Goal: Task Accomplishment & Management: Manage account settings

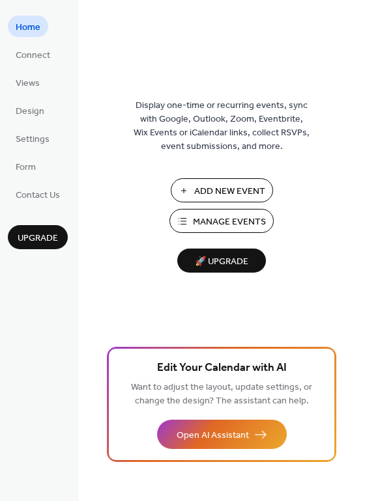
click at [213, 217] on span "Manage Events" at bounding box center [229, 223] width 73 height 14
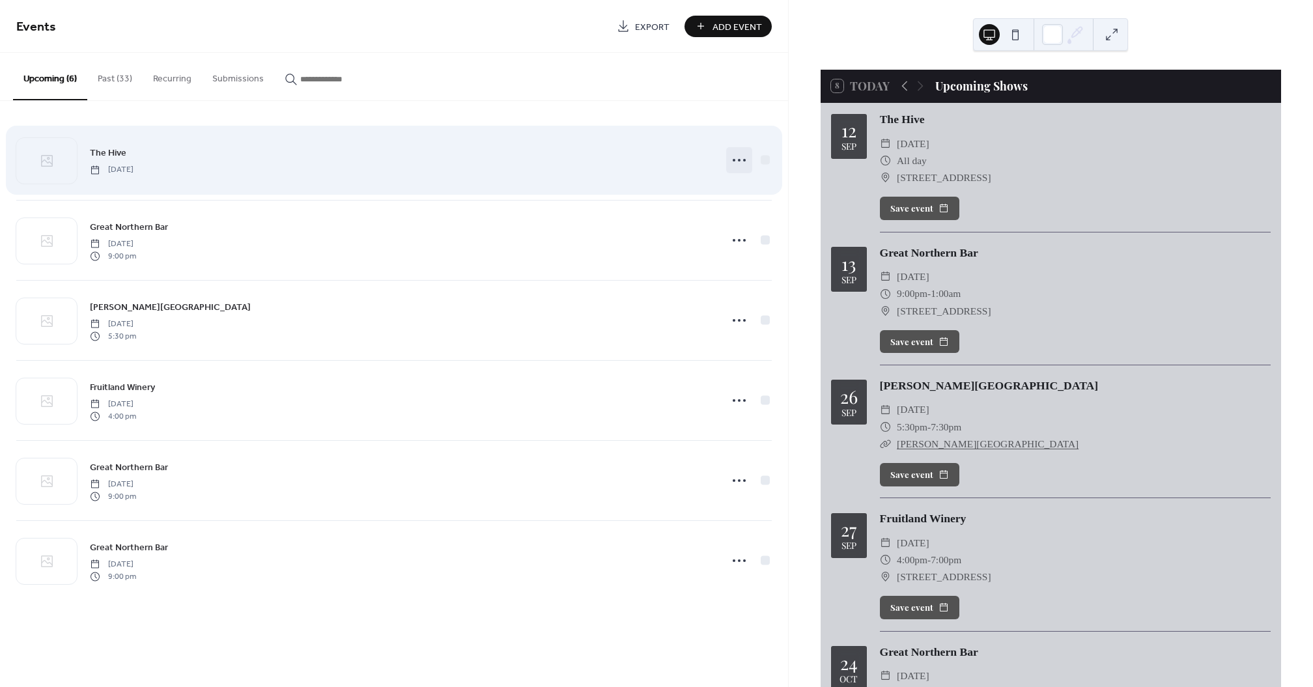
drag, startPoint x: 745, startPoint y: 163, endPoint x: 716, endPoint y: 173, distance: 30.1
click at [744, 163] on icon at bounding box center [739, 160] width 21 height 21
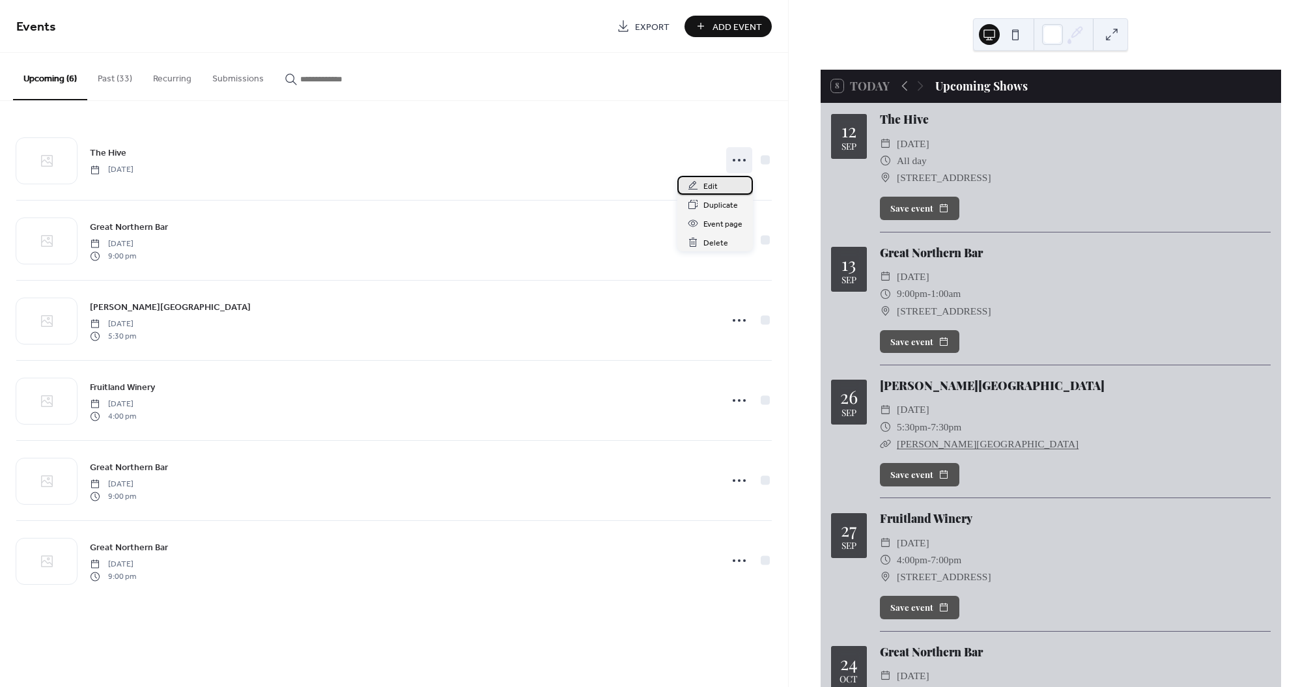
click at [711, 180] on span "Edit" at bounding box center [710, 187] width 14 height 14
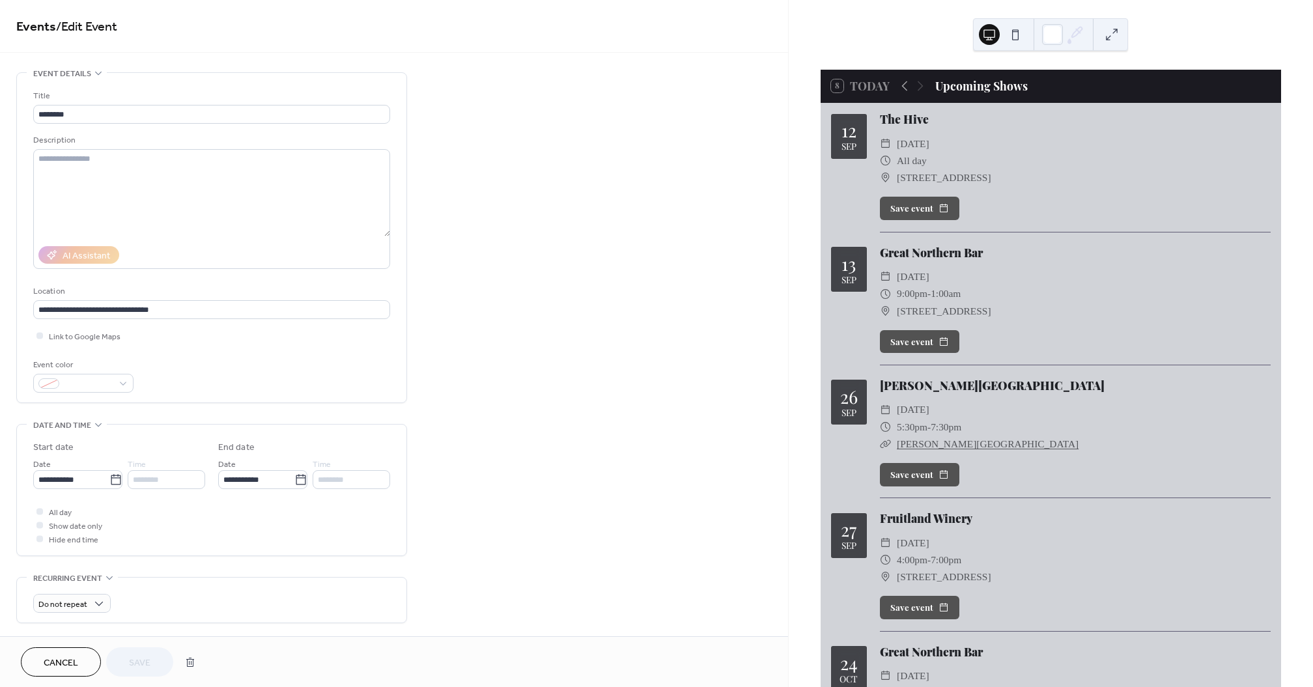
click at [42, 537] on div at bounding box center [39, 538] width 7 height 7
click at [38, 525] on div at bounding box center [39, 525] width 7 height 7
click at [43, 508] on div at bounding box center [39, 511] width 13 height 13
click at [39, 522] on div at bounding box center [39, 525] width 7 height 7
click at [147, 656] on span "Save" at bounding box center [139, 663] width 21 height 14
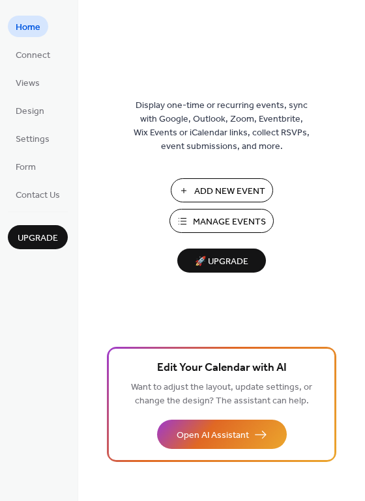
click at [208, 218] on span "Manage Events" at bounding box center [229, 223] width 73 height 14
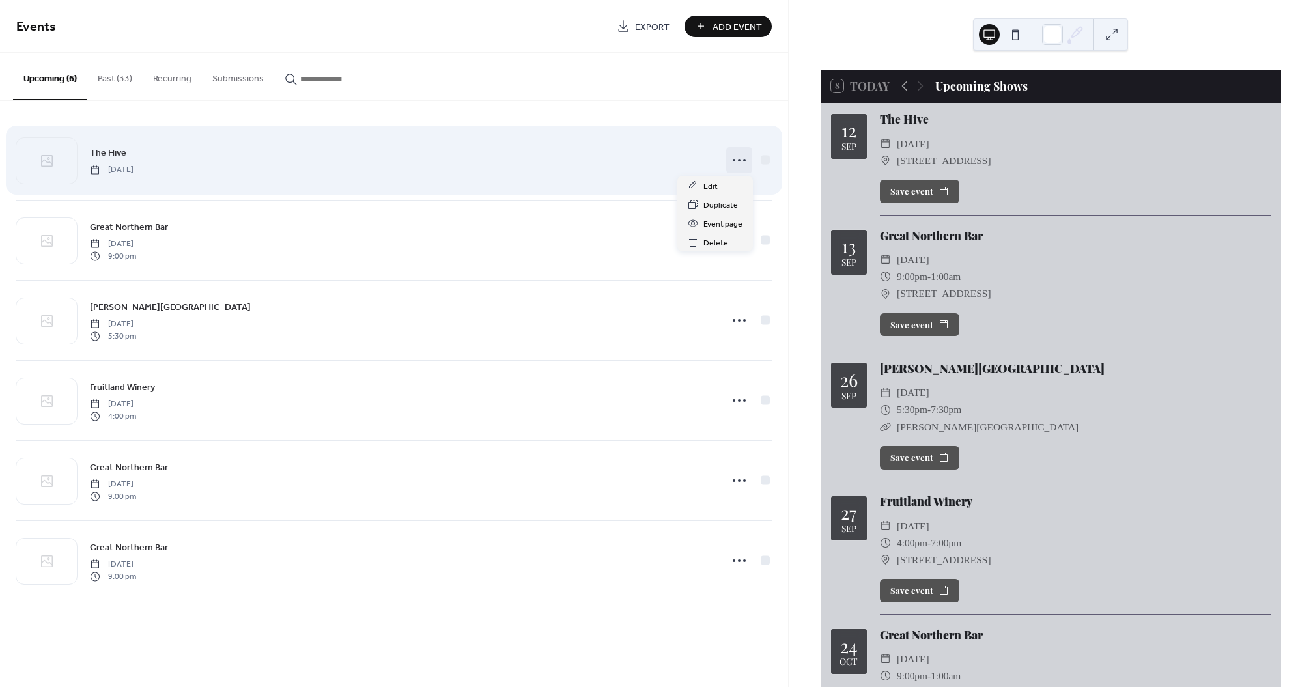
click at [744, 160] on circle at bounding box center [744, 160] width 3 height 3
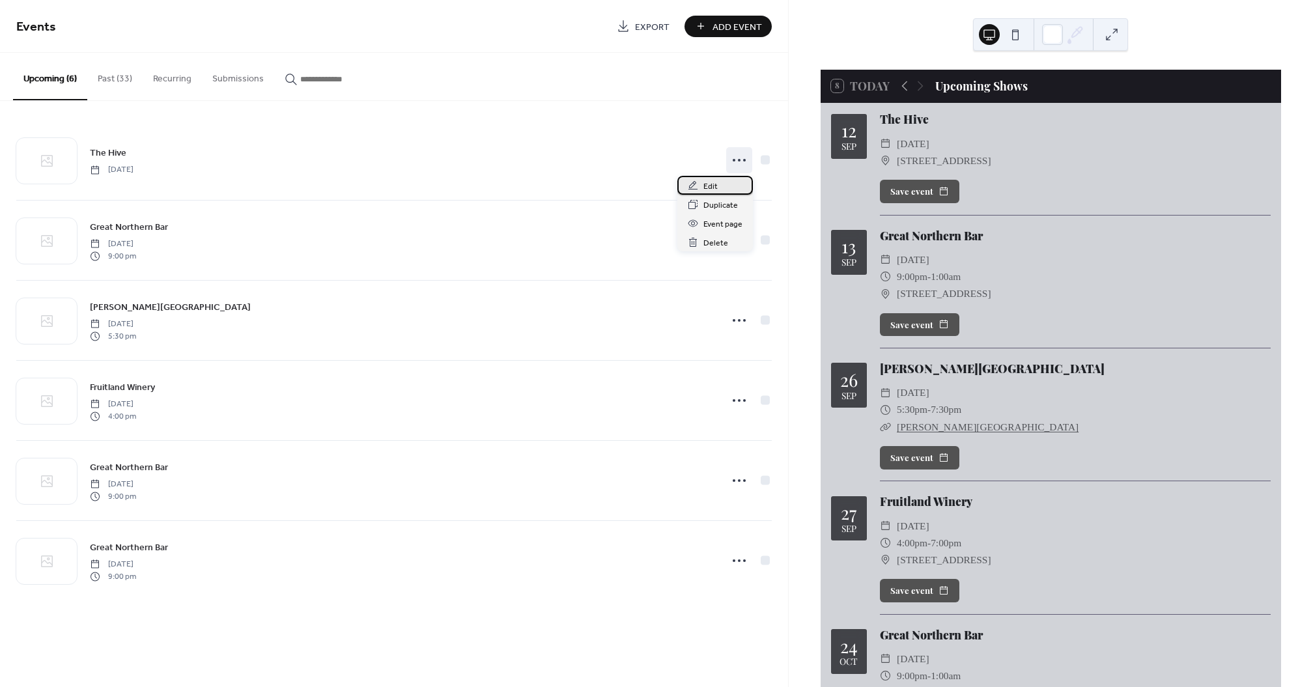
click at [714, 186] on span "Edit" at bounding box center [710, 187] width 14 height 14
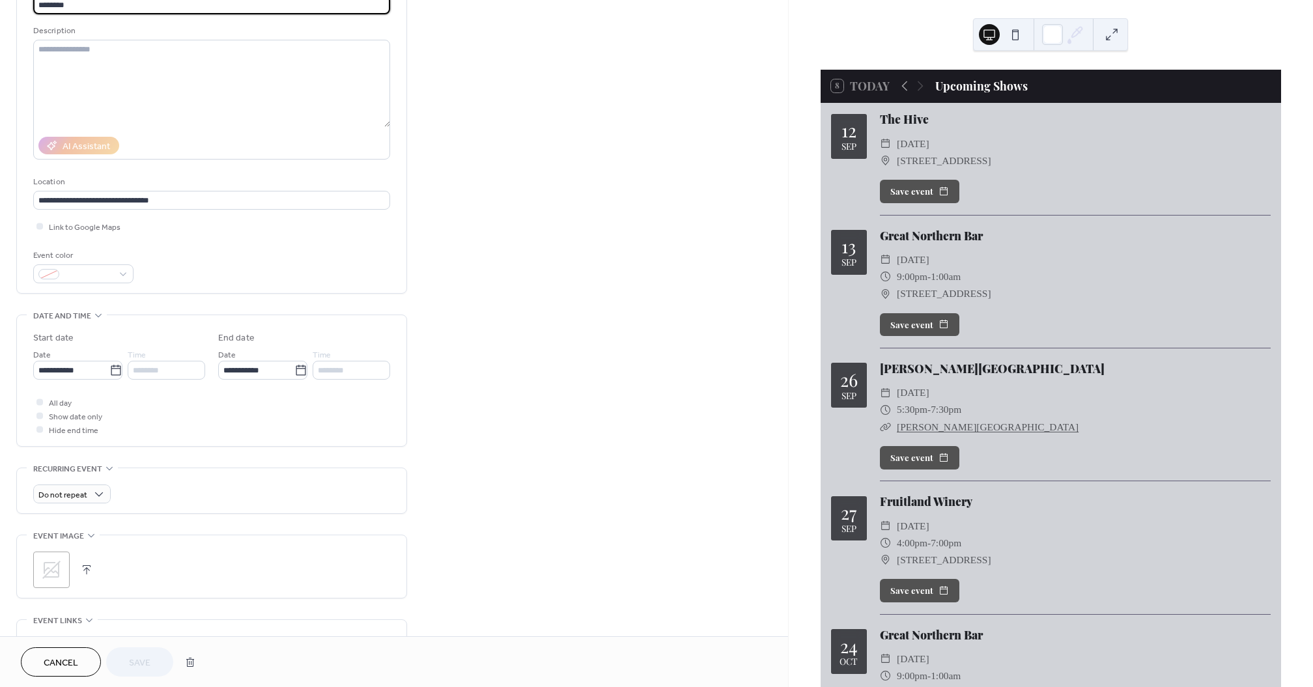
scroll to position [115, 0]
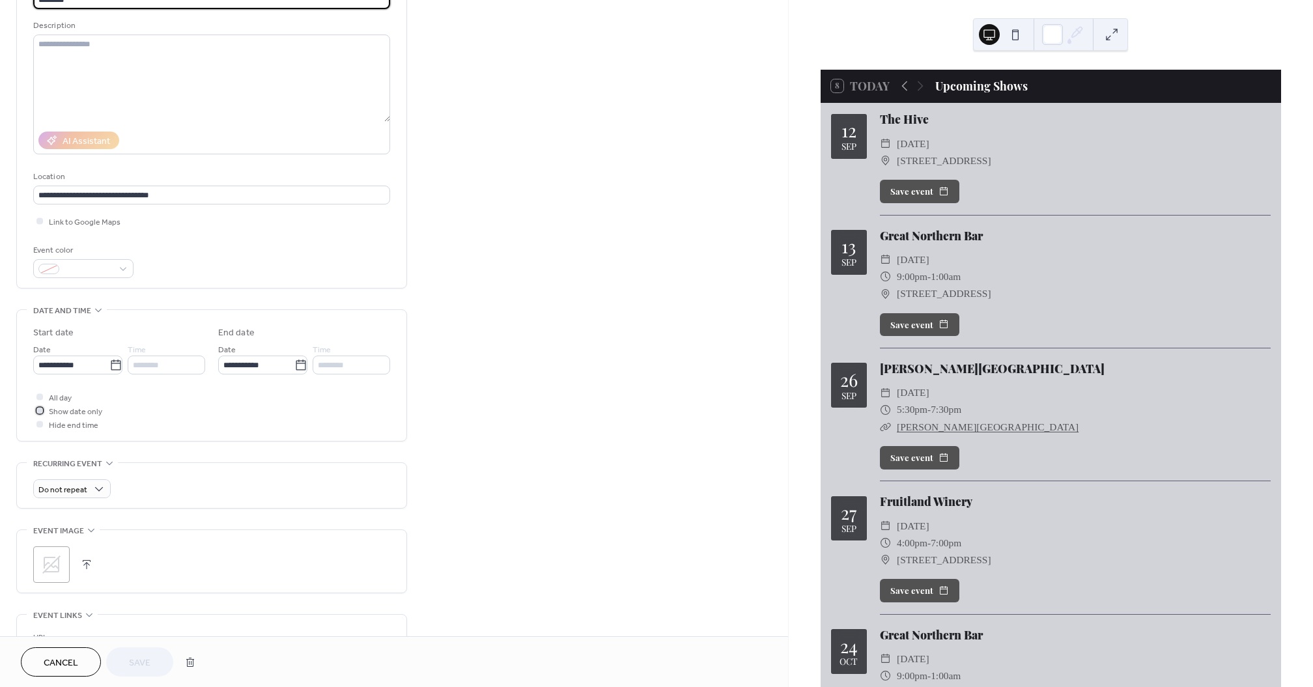
click at [42, 410] on div at bounding box center [39, 410] width 7 height 7
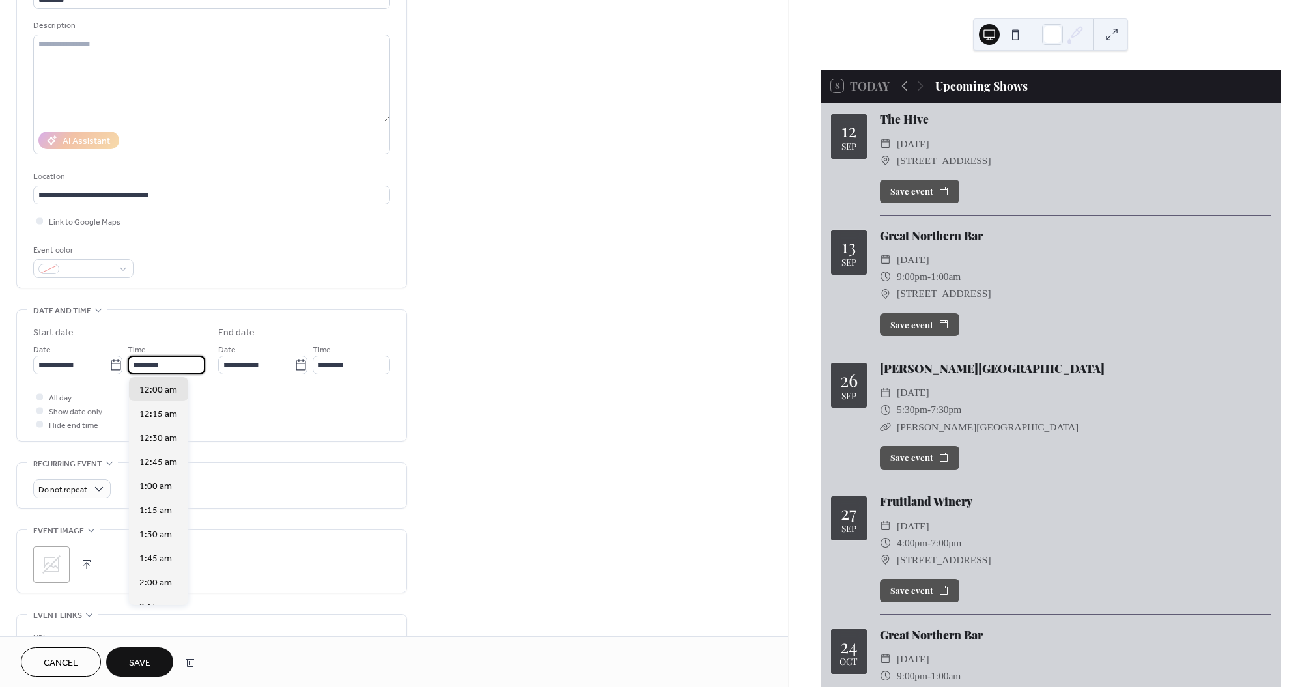
click at [173, 363] on input "********" at bounding box center [166, 365] width 77 height 19
click at [165, 479] on span "7:00 pm" at bounding box center [155, 479] width 33 height 14
type input "*******"
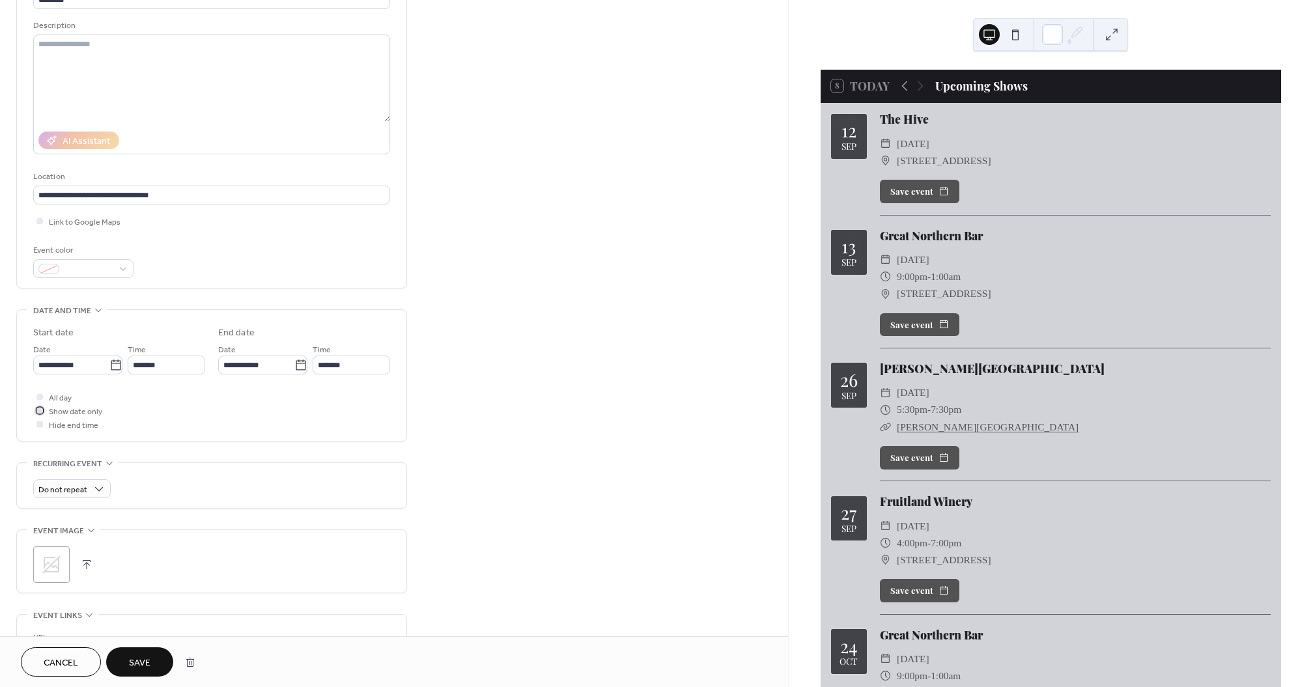
click at [40, 410] on div at bounding box center [39, 410] width 7 height 7
click at [155, 669] on button "Save" at bounding box center [139, 661] width 67 height 29
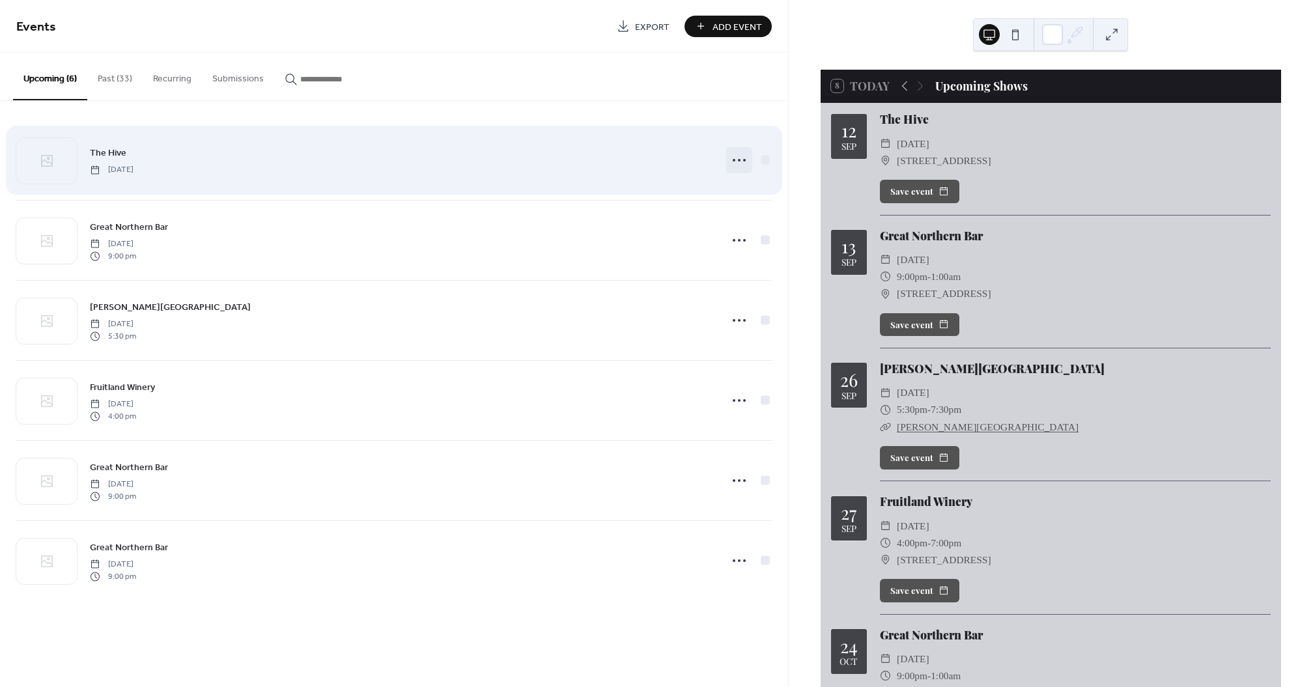
click at [748, 158] on icon at bounding box center [739, 160] width 21 height 21
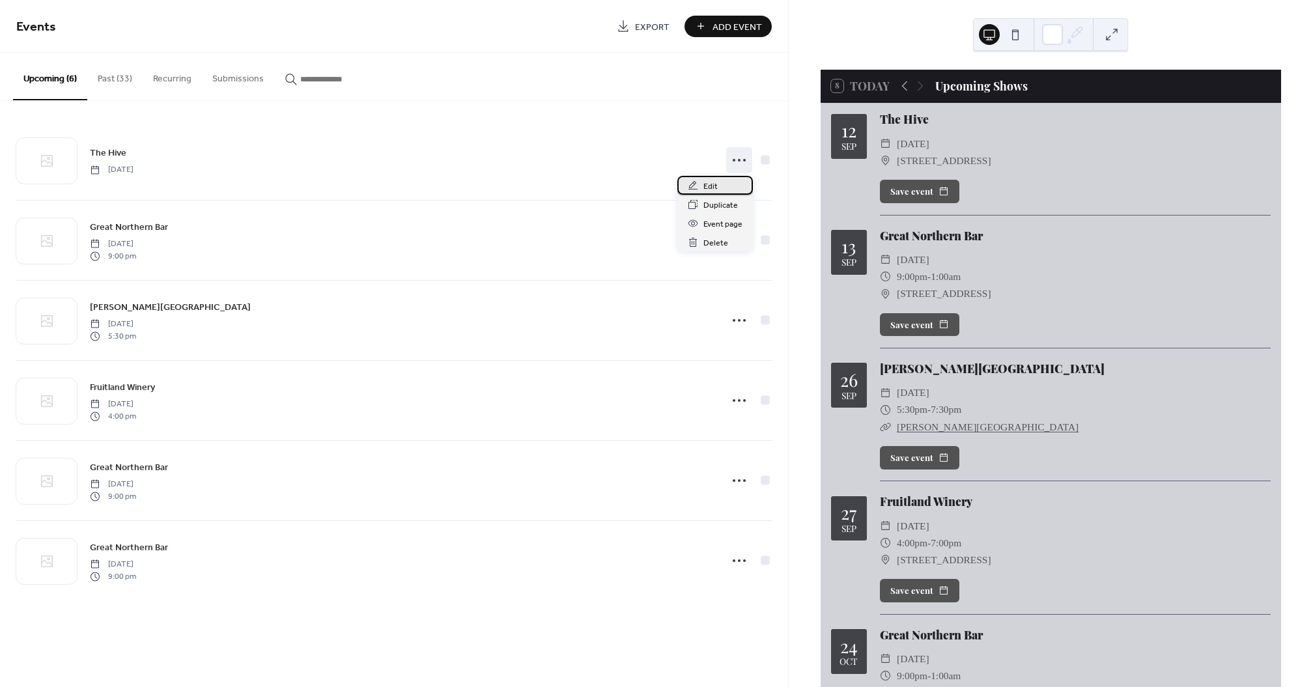
click at [699, 191] on div "Edit" at bounding box center [715, 185] width 76 height 19
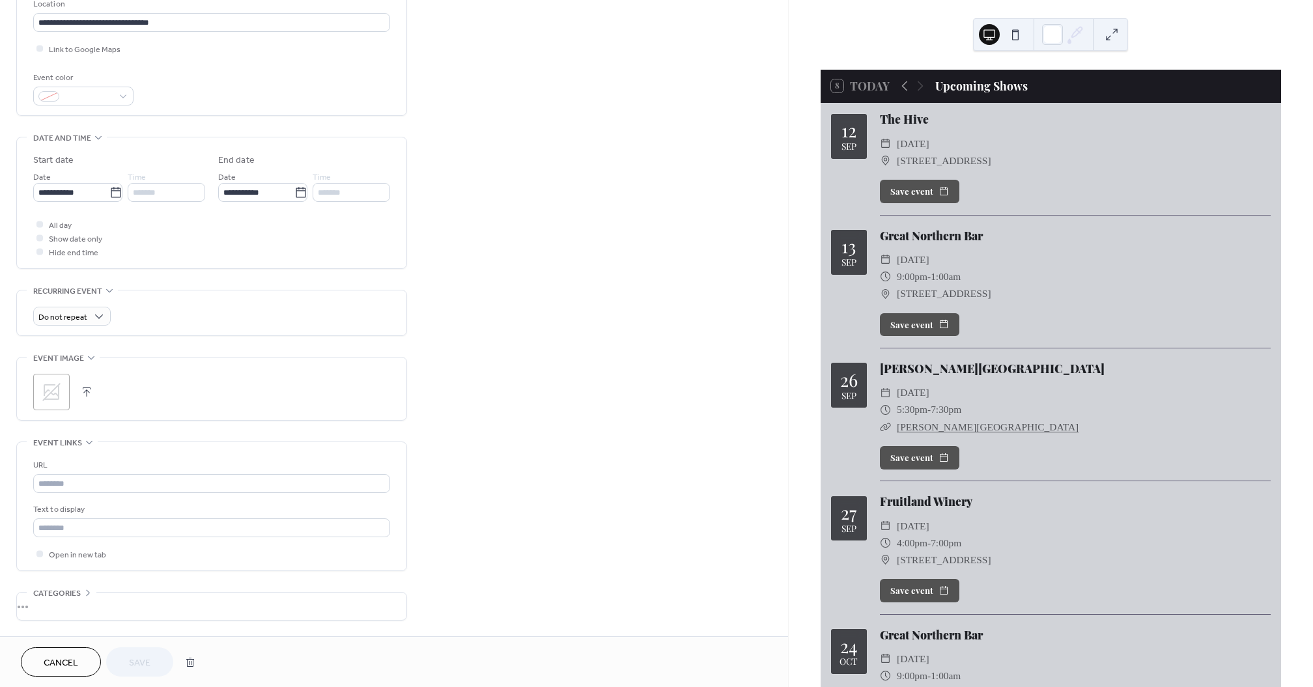
scroll to position [307, 0]
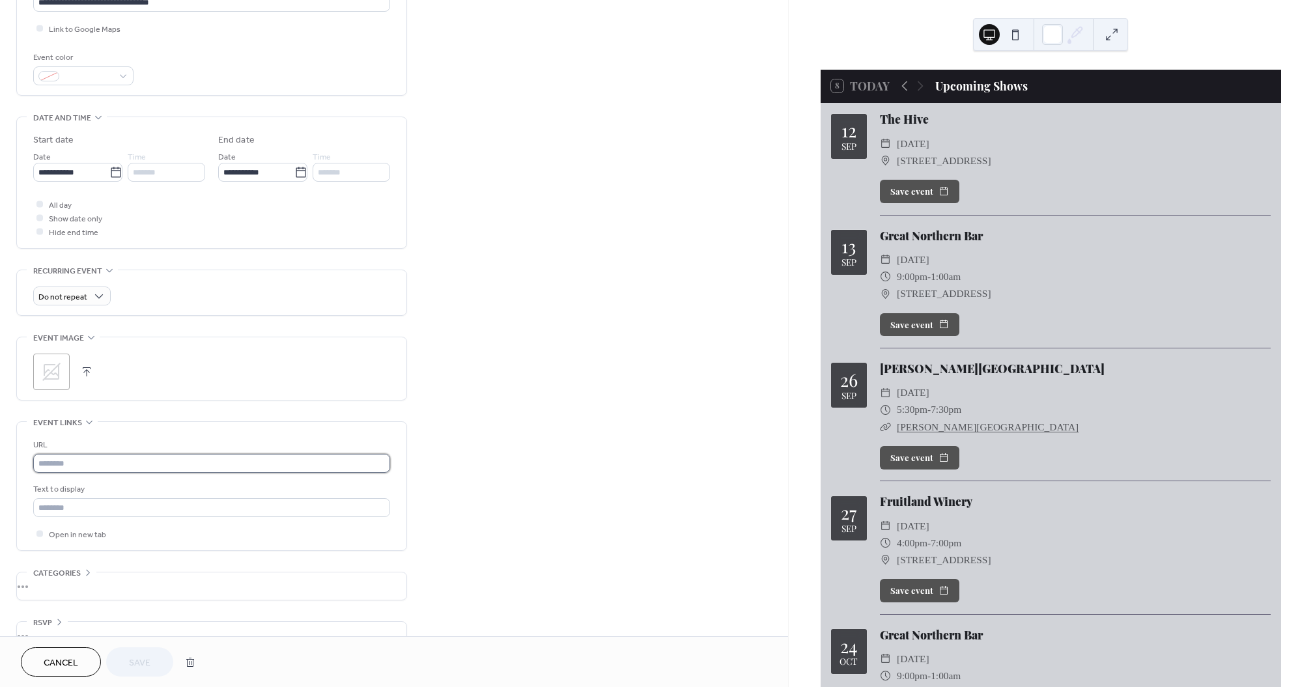
click at [112, 461] on input "text" at bounding box center [211, 463] width 357 height 19
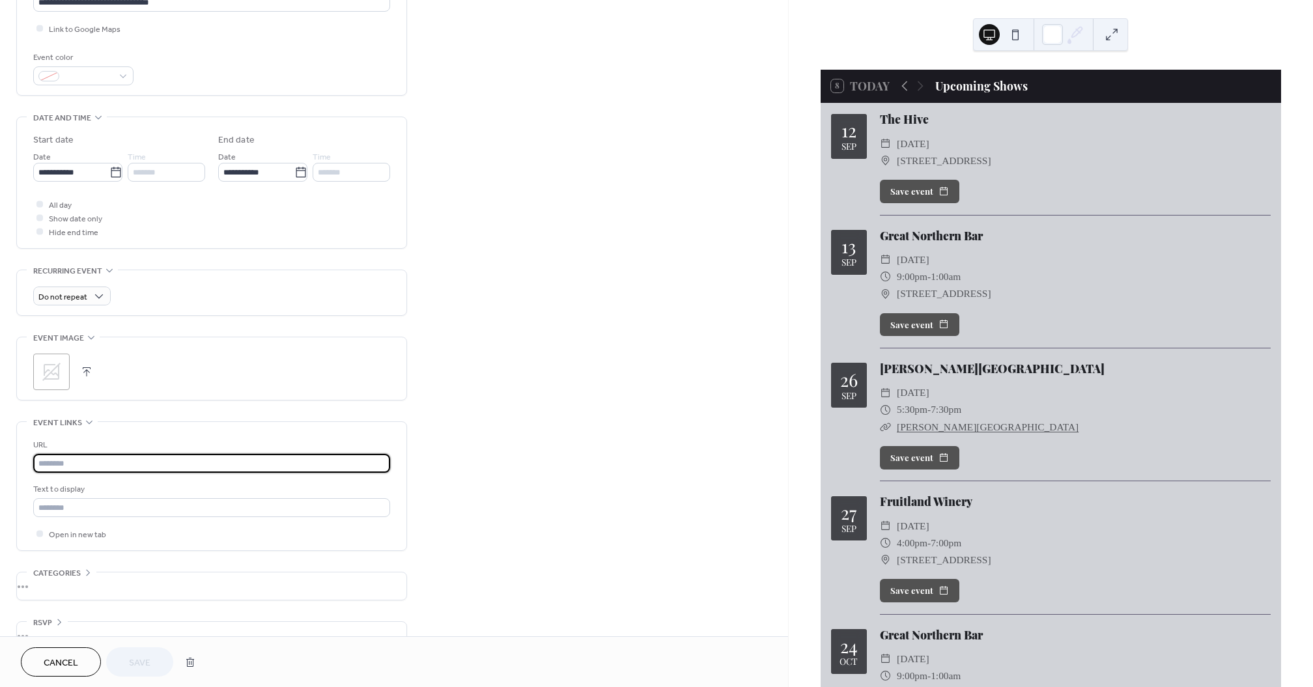
click at [112, 461] on input "text" at bounding box center [211, 463] width 357 height 19
paste input "**********"
type input "**********"
click at [145, 503] on input "text" at bounding box center [211, 506] width 357 height 19
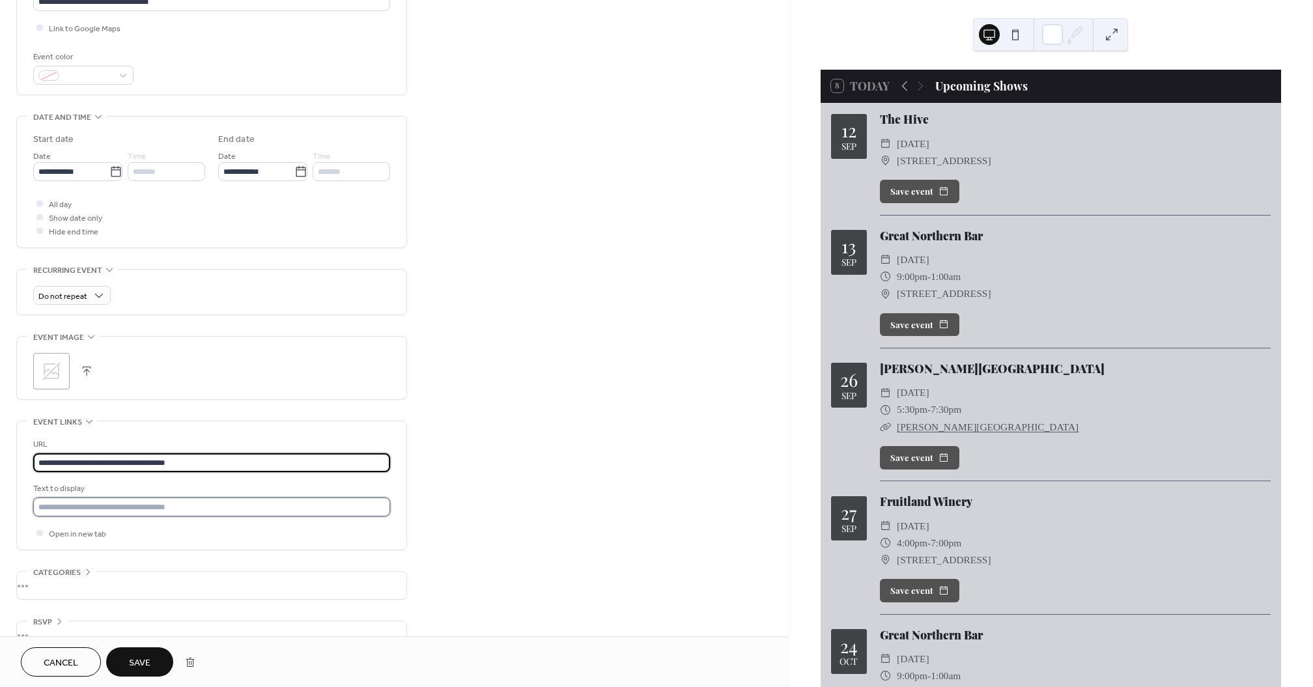
scroll to position [0, 0]
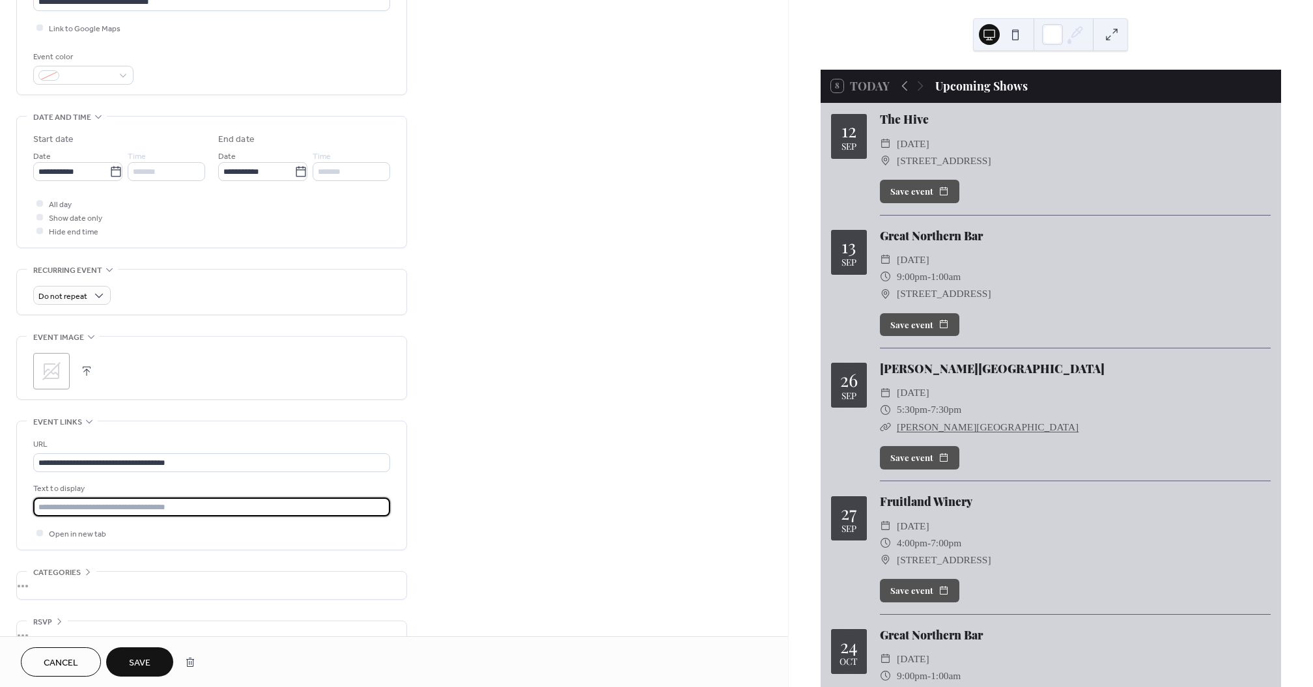
click at [143, 663] on span "Save" at bounding box center [139, 663] width 21 height 14
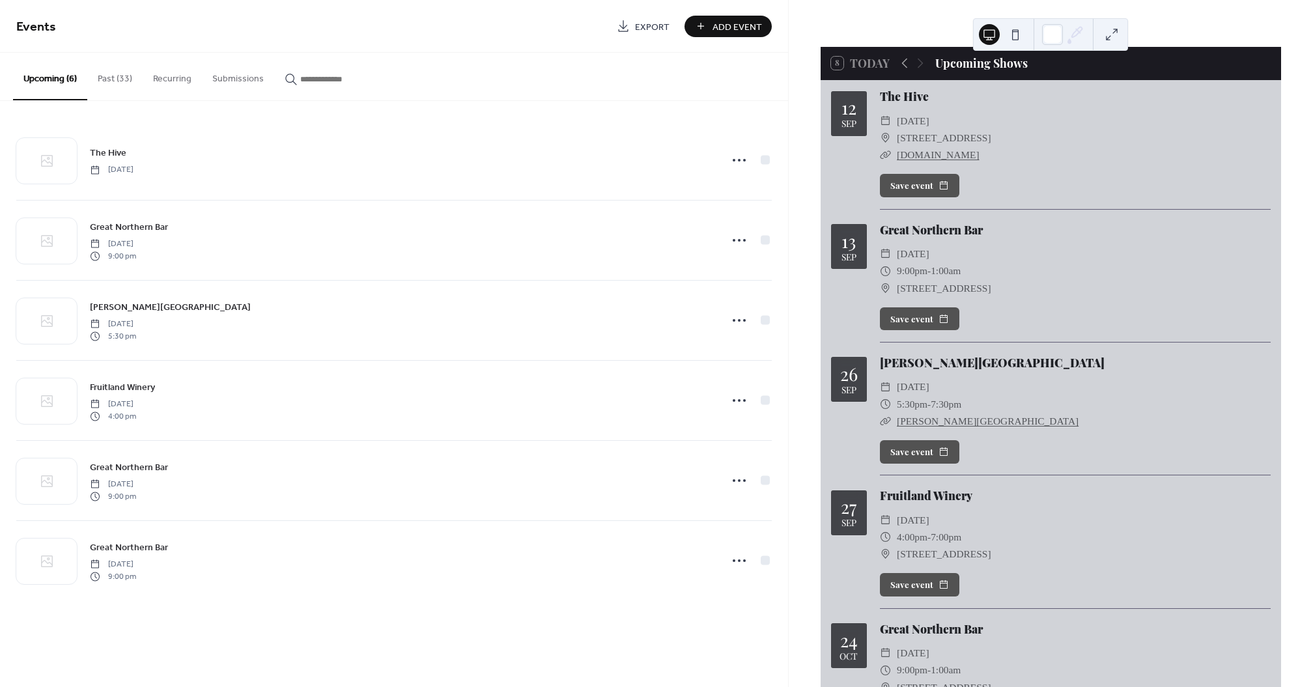
scroll to position [22, 0]
click at [979, 158] on link "[DOMAIN_NAME]" at bounding box center [938, 155] width 83 height 11
click at [960, 425] on link "[PERSON_NAME][GEOGRAPHIC_DATA]" at bounding box center [988, 421] width 182 height 11
click at [958, 425] on link "[PERSON_NAME][GEOGRAPHIC_DATA]" at bounding box center [988, 421] width 182 height 11
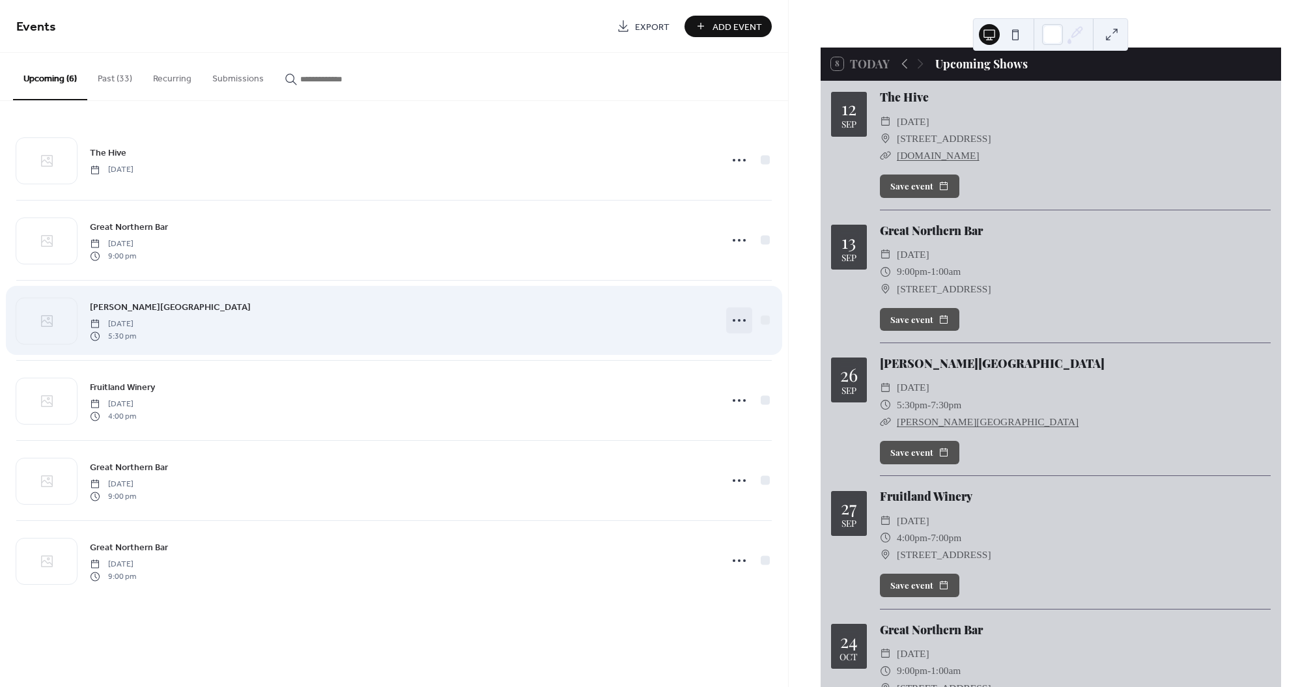
click at [741, 326] on icon at bounding box center [739, 320] width 21 height 21
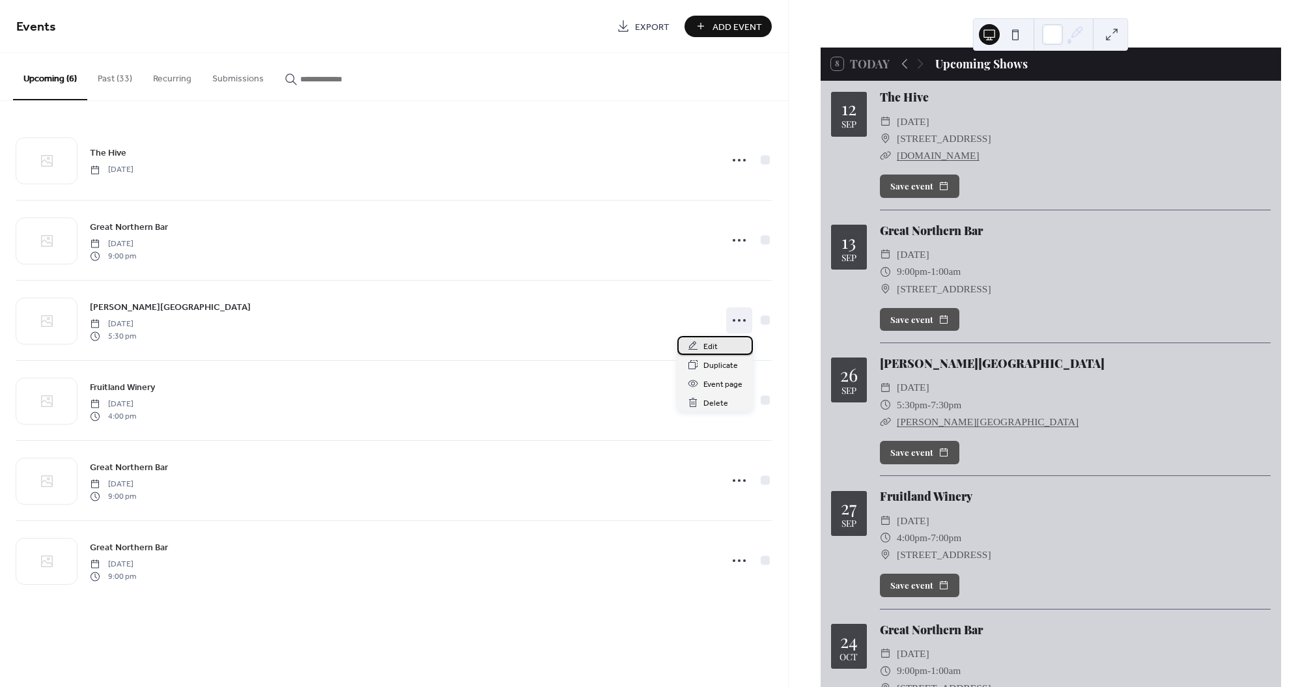
click at [731, 341] on div "Edit" at bounding box center [715, 345] width 76 height 19
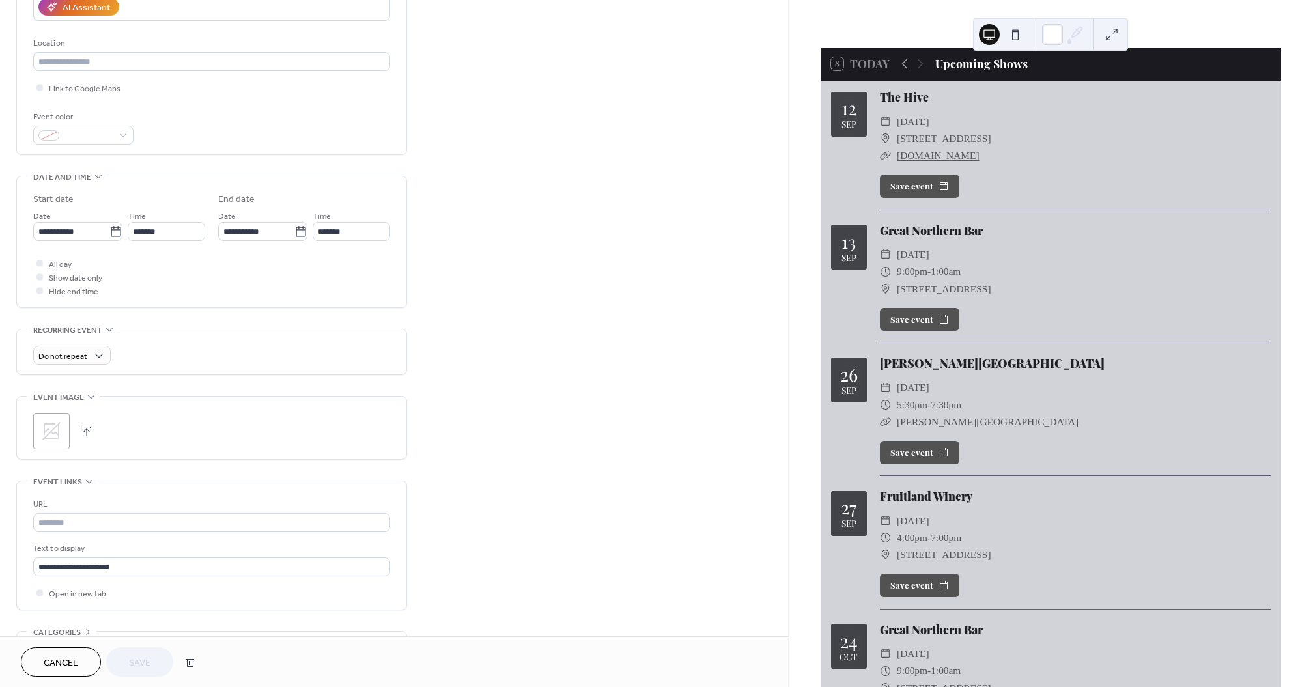
scroll to position [334, 0]
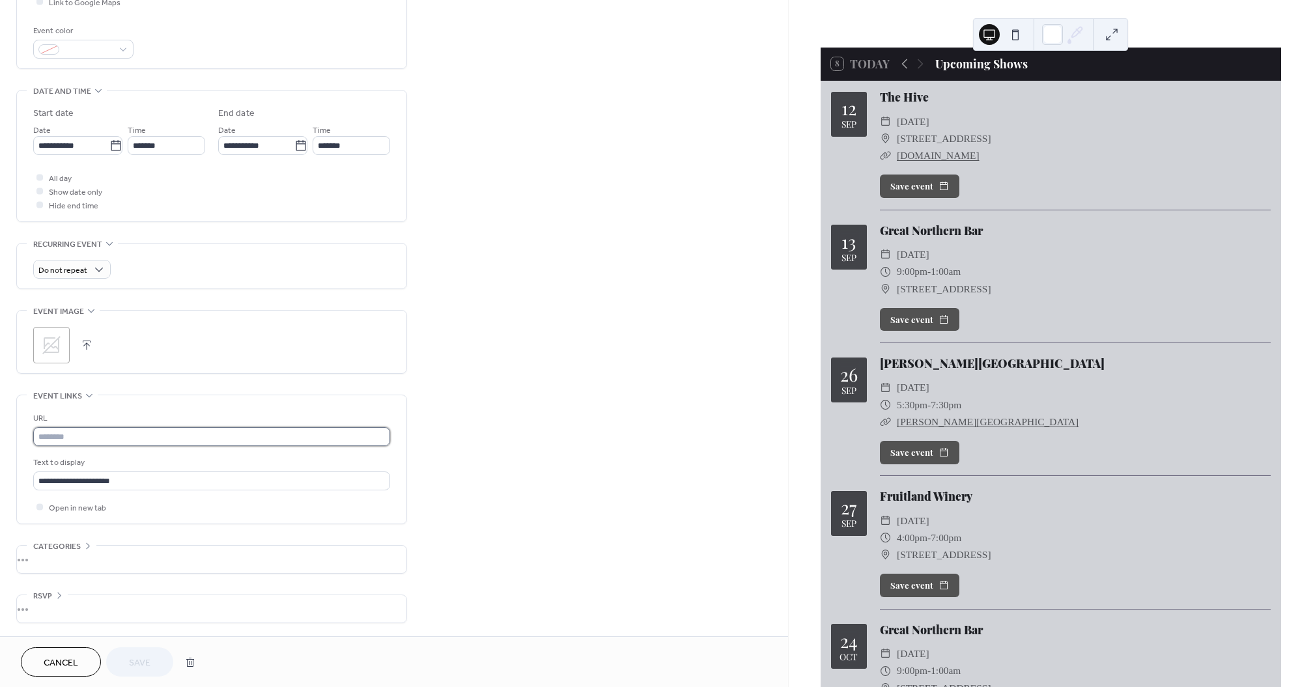
click at [109, 433] on input "text" at bounding box center [211, 436] width 357 height 19
paste input "**********"
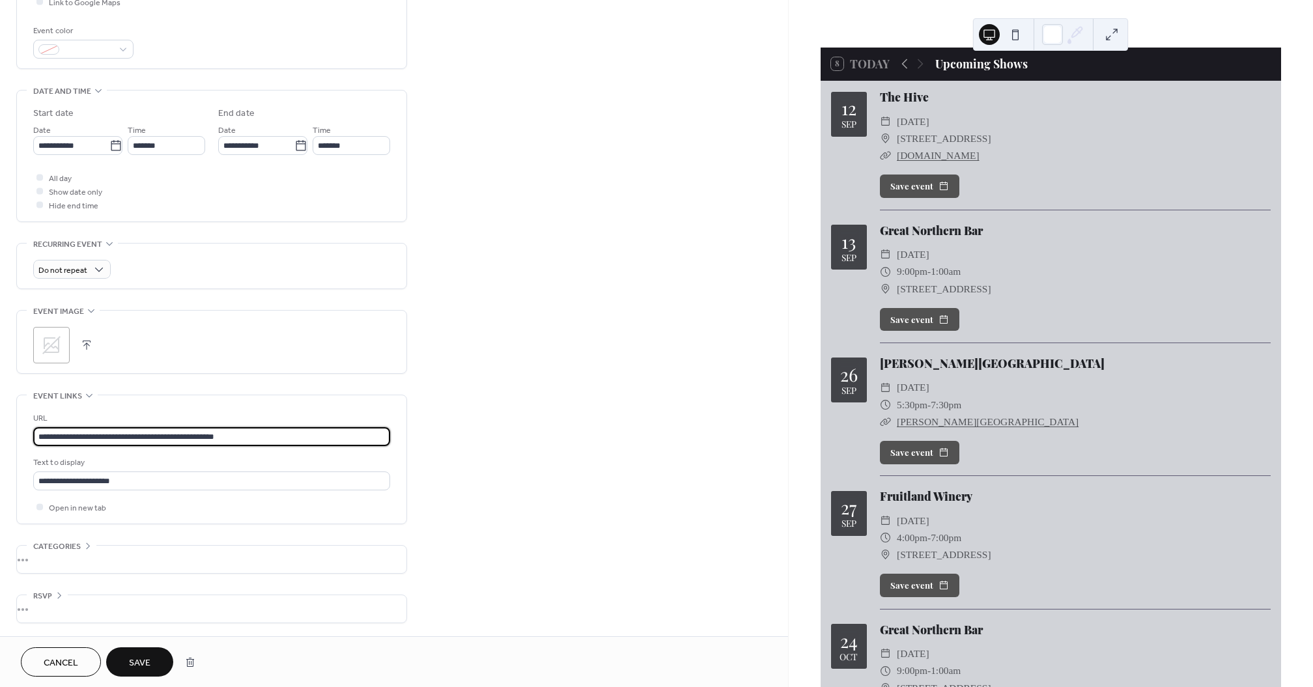
scroll to position [1, 0]
type input "**********"
click at [127, 664] on button "Save" at bounding box center [139, 661] width 67 height 29
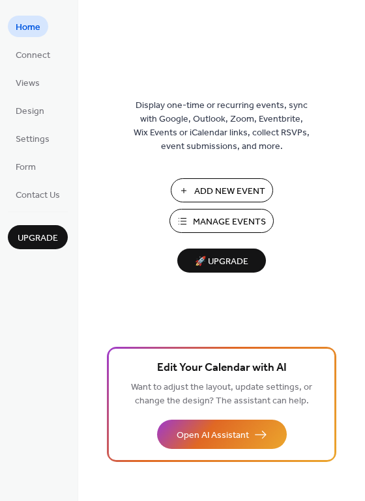
click at [217, 216] on span "Manage Events" at bounding box center [229, 223] width 73 height 14
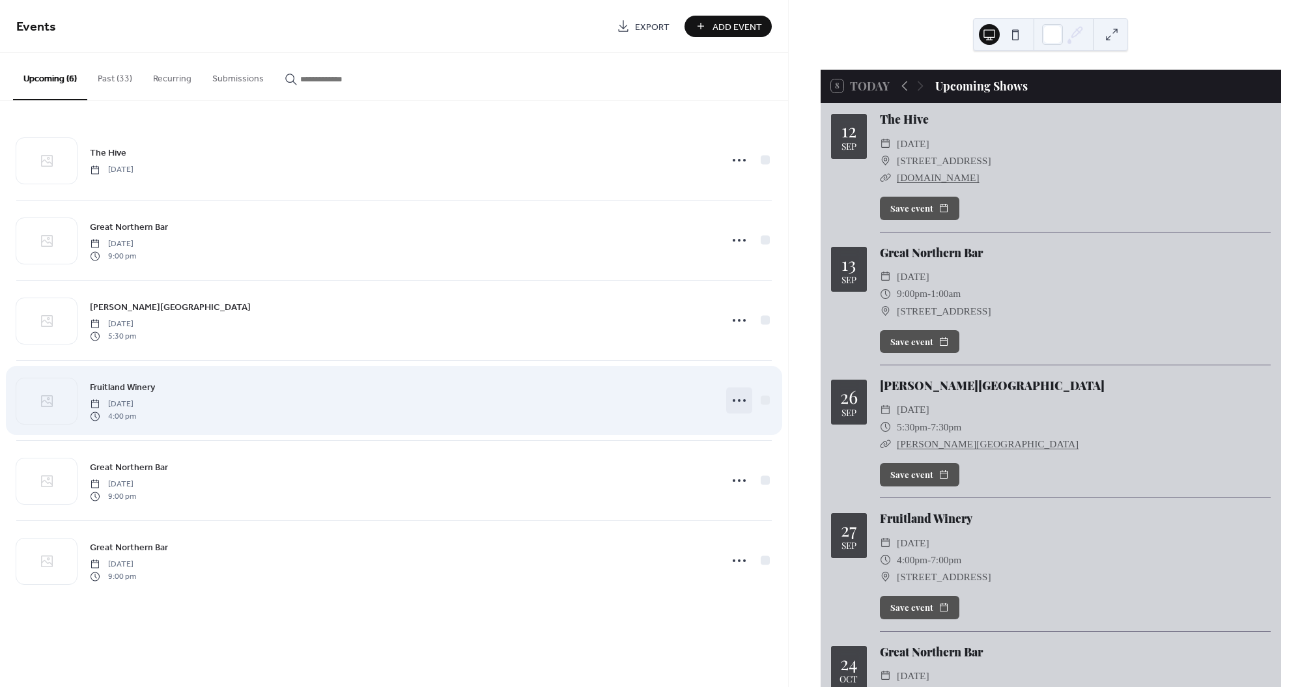
click at [740, 400] on icon at bounding box center [739, 400] width 21 height 21
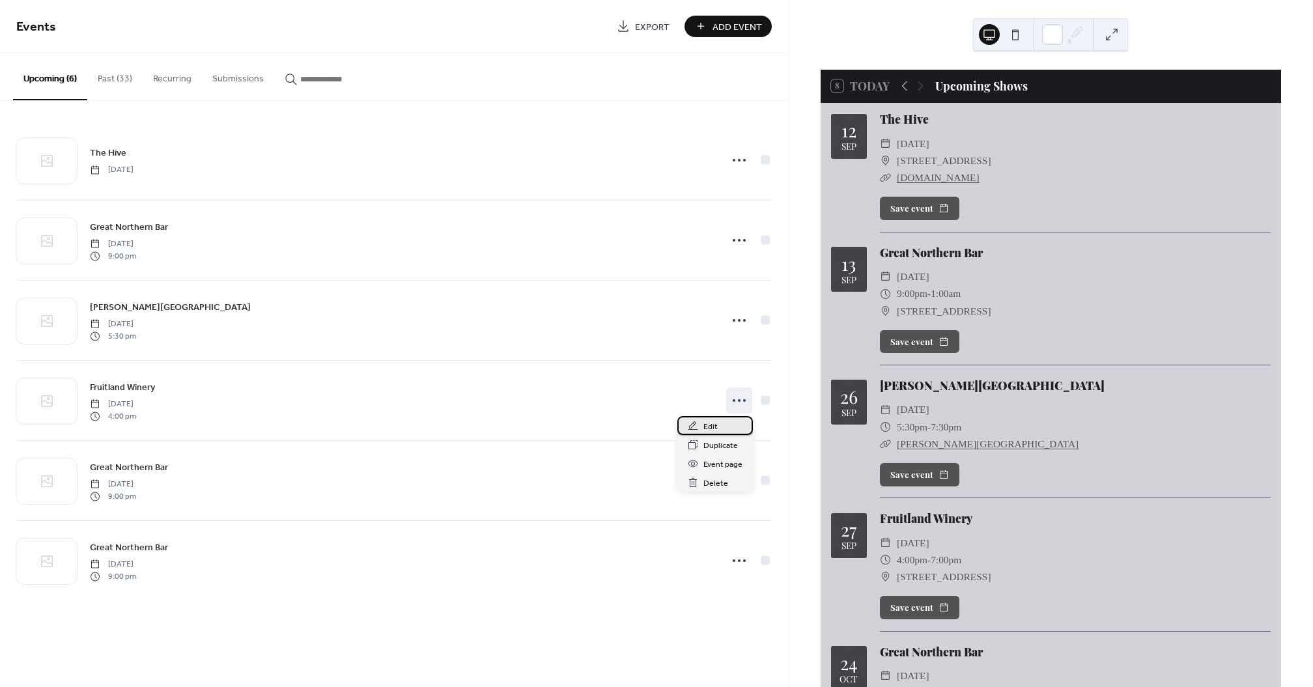
click at [731, 425] on div "Edit" at bounding box center [715, 425] width 76 height 19
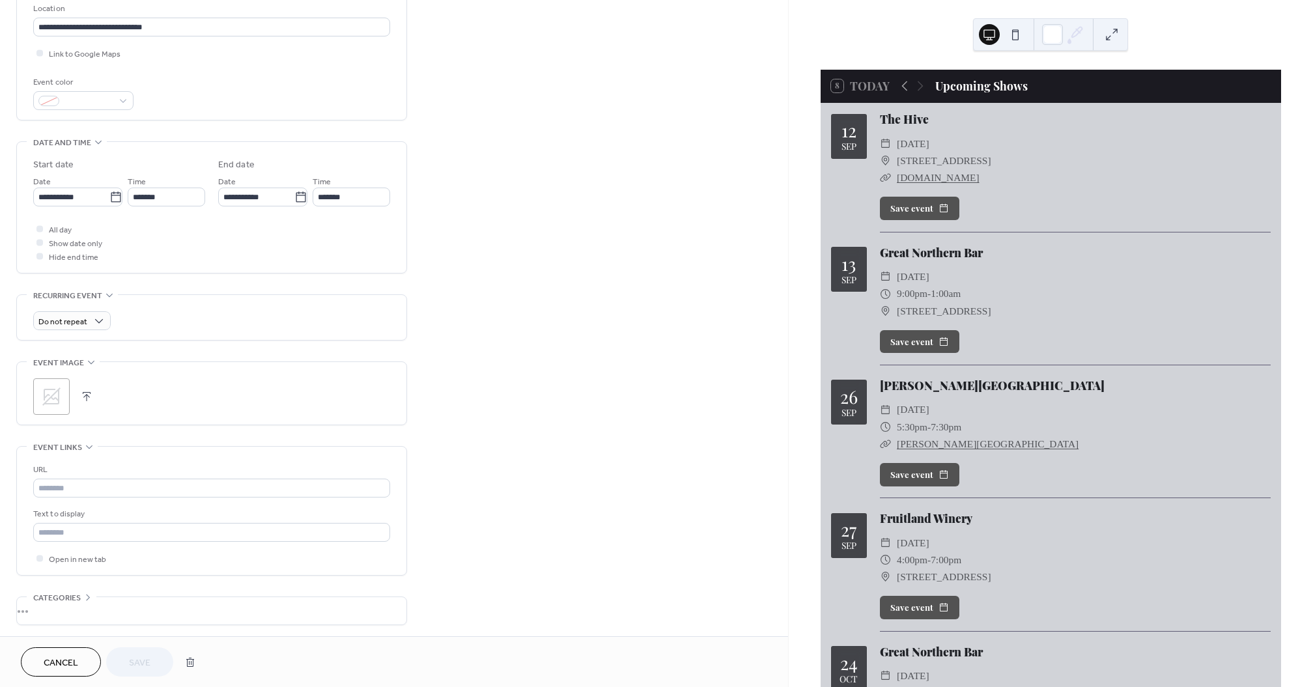
scroll to position [334, 0]
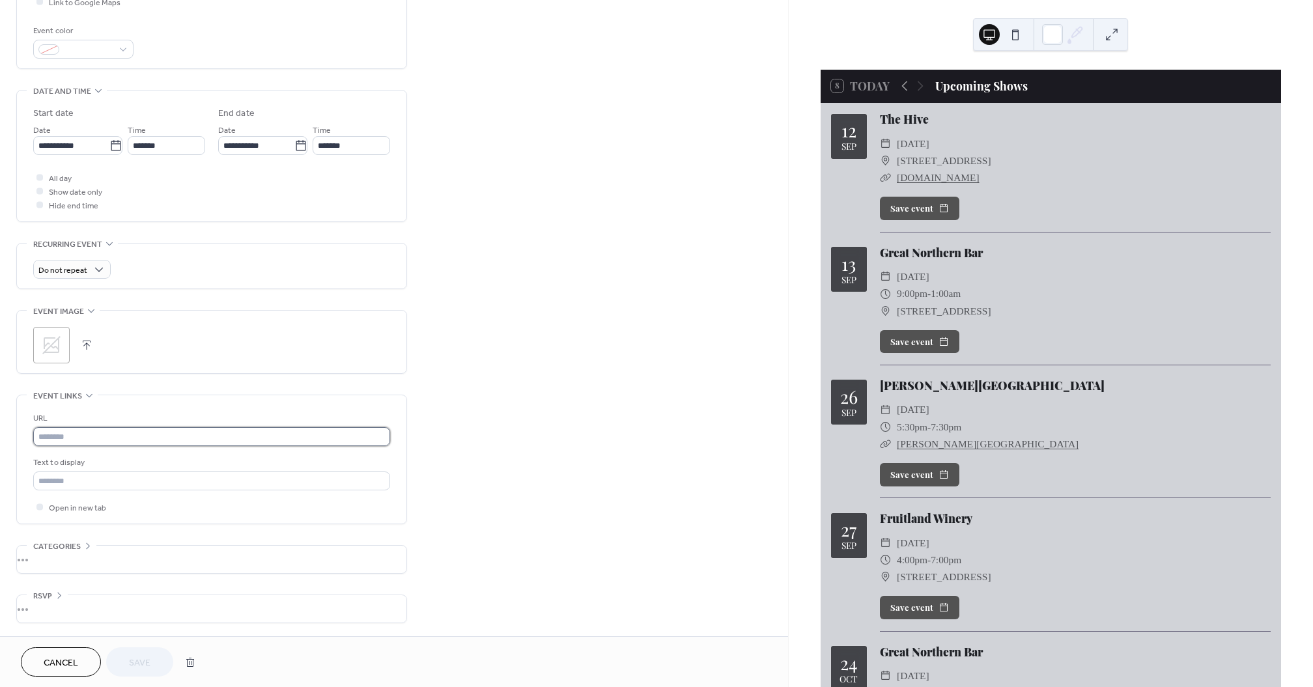
click at [119, 434] on input "text" at bounding box center [211, 436] width 357 height 19
paste input "**********"
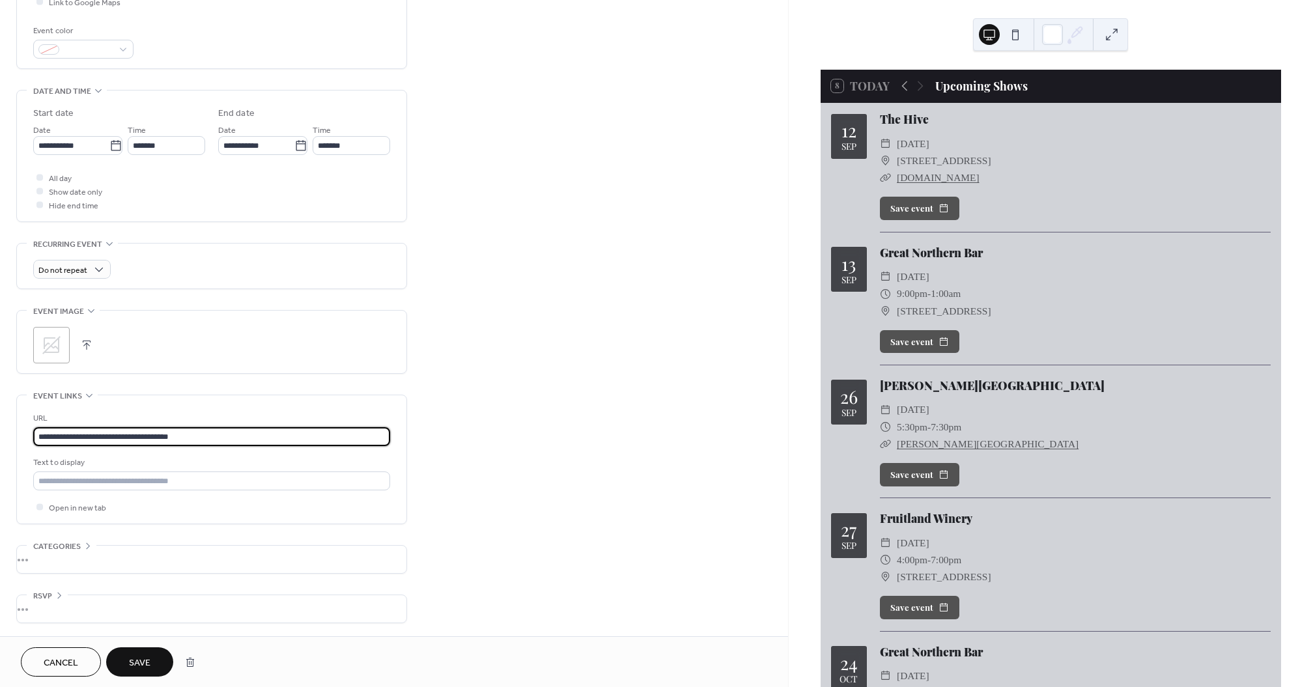
type input "**********"
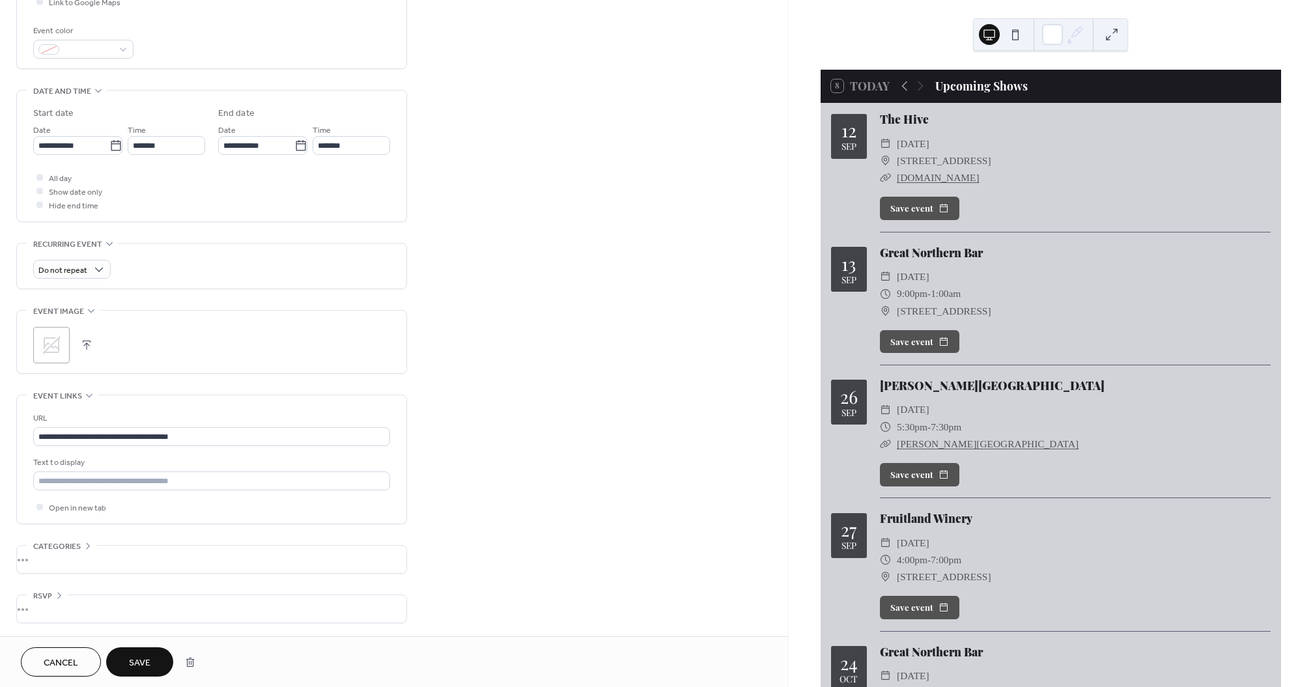
click at [144, 667] on span "Save" at bounding box center [139, 663] width 21 height 14
